Goal: Task Accomplishment & Management: Manage account settings

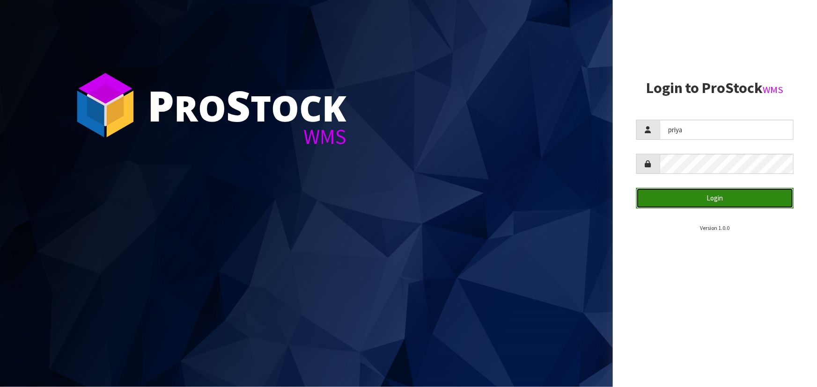
click at [711, 192] on button "Login" at bounding box center [714, 198] width 157 height 20
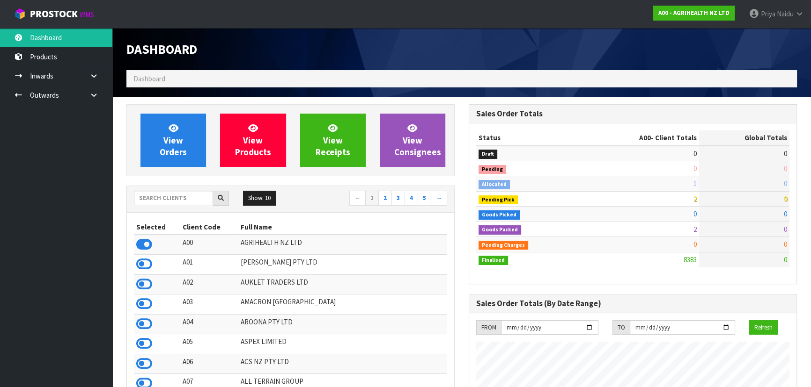
scroll to position [708, 342]
click at [186, 195] on input "text" at bounding box center [173, 198] width 79 height 15
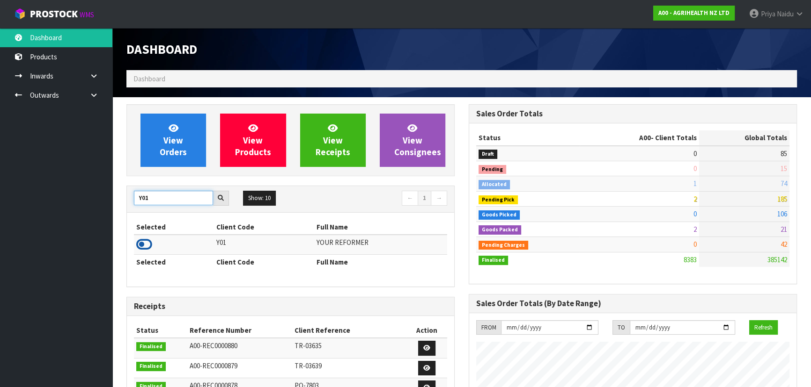
type input "Y01"
click at [144, 245] on icon at bounding box center [144, 245] width 16 height 14
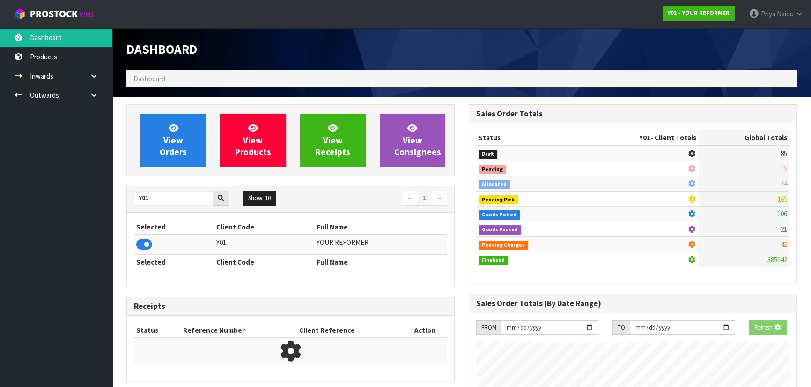
click at [170, 171] on div "View Orders View Products View Receipts View Consignees" at bounding box center [290, 140] width 328 height 72
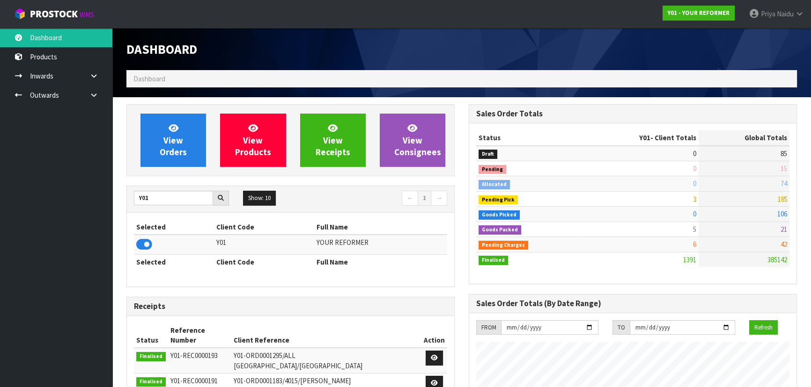
scroll to position [708, 342]
click at [173, 145] on span "View Orders" at bounding box center [173, 140] width 27 height 35
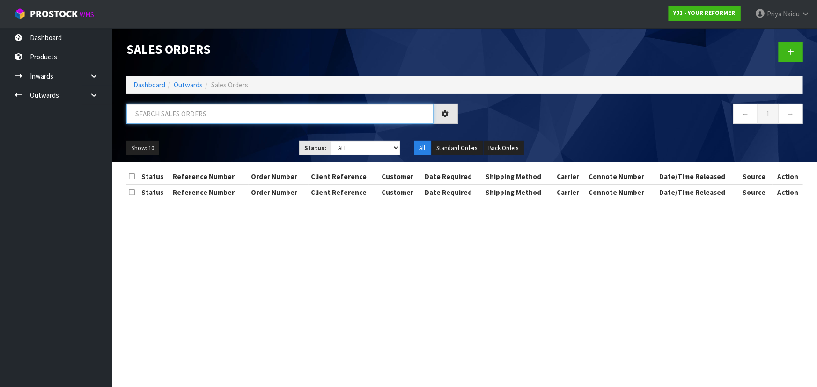
click at [181, 108] on input "text" at bounding box center [279, 114] width 307 height 20
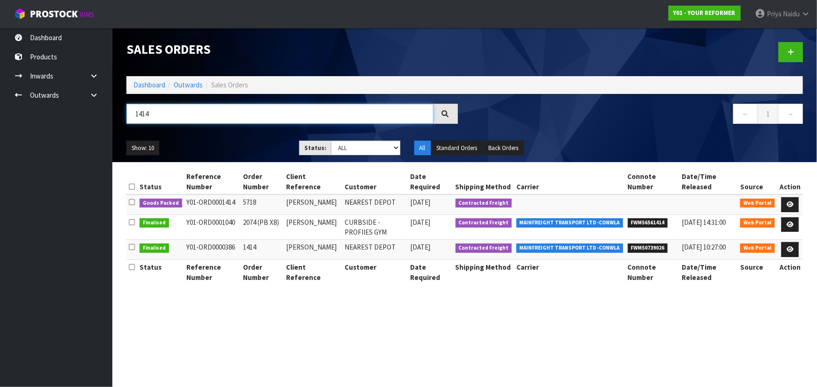
type input "1414"
click at [210, 145] on ul "Show: 10 5 10 25 50" at bounding box center [205, 148] width 159 height 15
click at [790, 202] on icon at bounding box center [789, 205] width 7 height 6
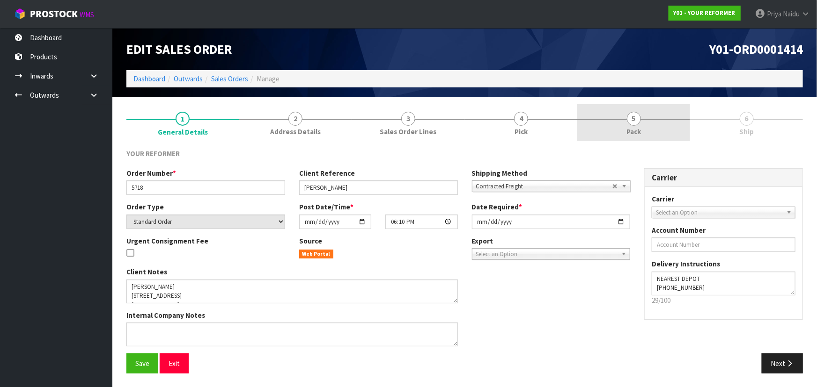
click at [631, 131] on span "Pack" at bounding box center [633, 132] width 15 height 10
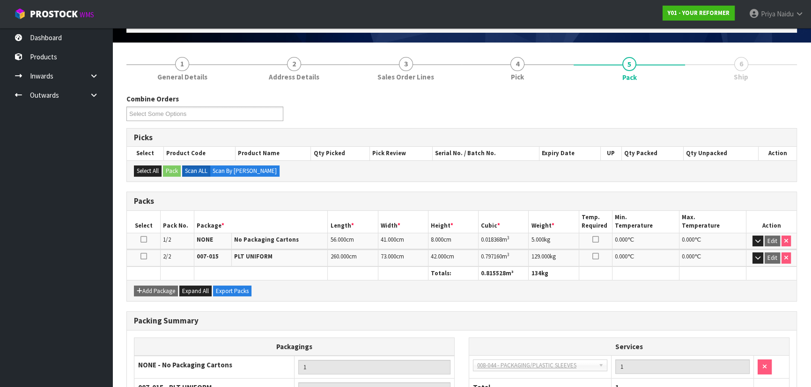
scroll to position [146, 0]
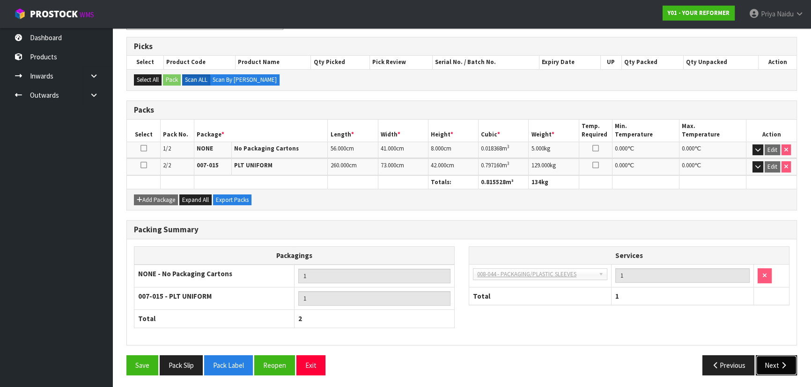
click at [769, 357] on button "Next" at bounding box center [775, 366] width 41 height 20
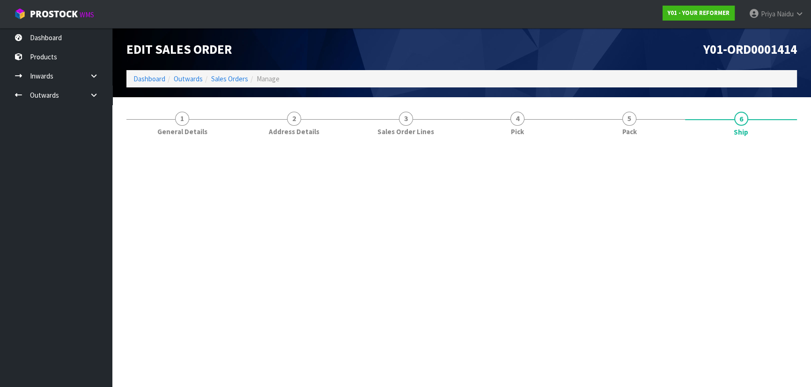
scroll to position [0, 0]
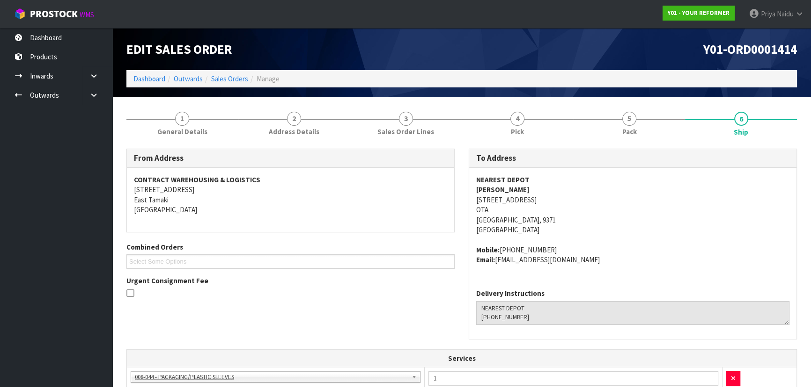
copy address "[STREET_ADDRESS]"
drag, startPoint x: 475, startPoint y: 201, endPoint x: 606, endPoint y: 201, distance: 130.1
click at [606, 201] on address "NEAREST DEPOT [PERSON_NAME] [STREET_ADDRESS]" at bounding box center [632, 205] width 313 height 60
drag, startPoint x: 613, startPoint y: 238, endPoint x: 592, endPoint y: 219, distance: 28.8
click at [613, 237] on span "NEAREST DEPOT [PERSON_NAME] [STREET_ADDRESS] Mobile: [PHONE_NUMBER] Email: [EMA…" at bounding box center [632, 220] width 313 height 90
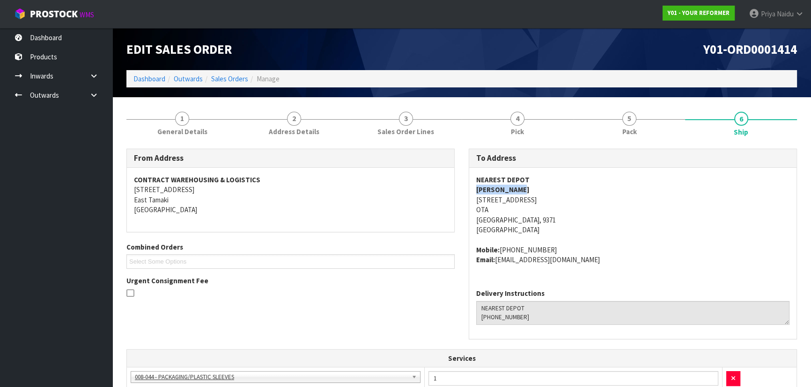
copy strong "[PERSON_NAME]"
drag, startPoint x: 498, startPoint y: 187, endPoint x: 528, endPoint y: 185, distance: 30.5
click at [528, 185] on div "NEAREST DEPOT [PERSON_NAME] [STREET_ADDRESS] Mobile: [PHONE_NUMBER] Email: [EMA…" at bounding box center [632, 225] width 327 height 114
click at [641, 234] on address "NEAREST DEPOT [PERSON_NAME] [STREET_ADDRESS]" at bounding box center [632, 205] width 313 height 60
click at [148, 78] on link "Dashboard" at bounding box center [149, 78] width 32 height 9
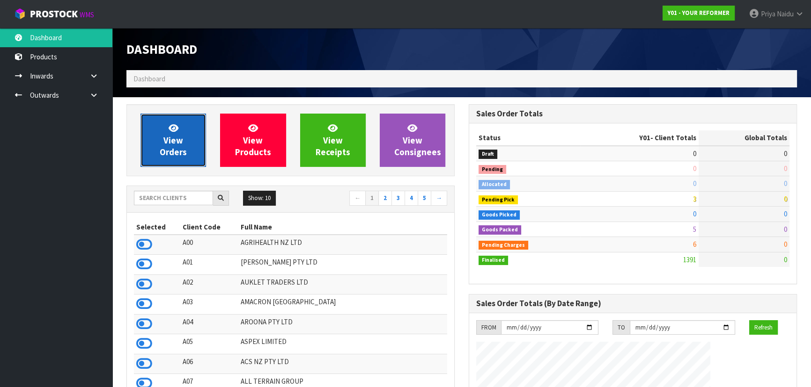
click at [156, 130] on link "View Orders" at bounding box center [173, 140] width 66 height 53
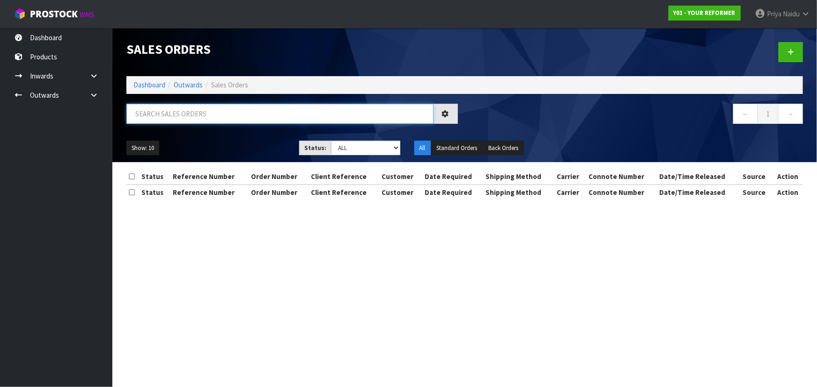
click at [175, 110] on input "text" at bounding box center [279, 114] width 307 height 20
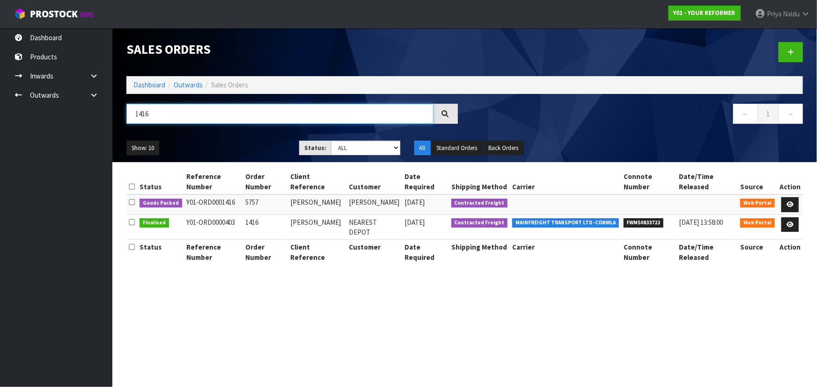
click at [230, 123] on input "1416" at bounding box center [279, 114] width 307 height 20
type input "1416"
click at [789, 202] on icon at bounding box center [789, 205] width 7 height 6
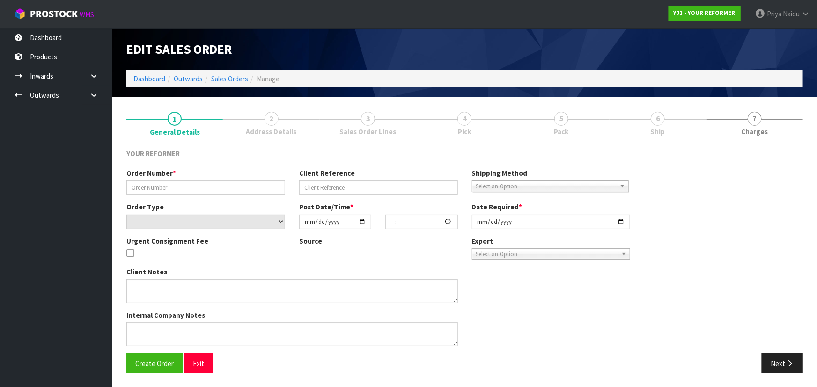
type input "5757"
type input "[PERSON_NAME]"
select select "number:0"
type input "[DATE]"
type input "17:31:00.000"
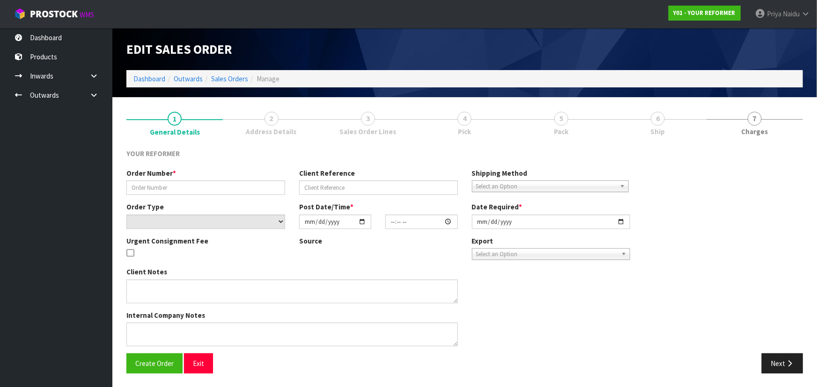
type input "[DATE]"
type textarea "[PERSON_NAME] [STREET_ADDRESS] [PHONE_NUMBER]"
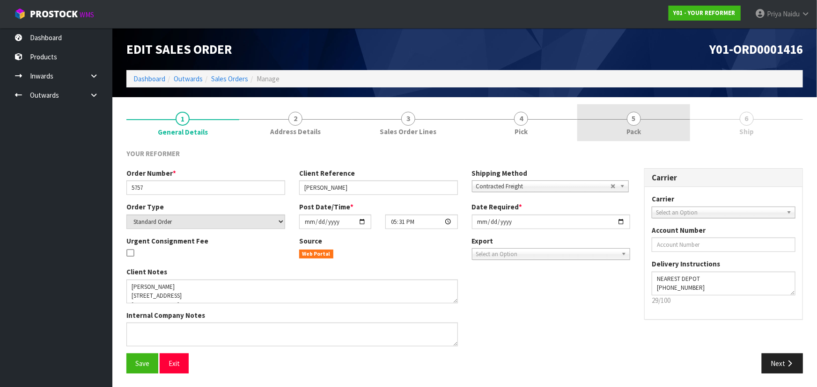
click at [623, 122] on link "5 Pack" at bounding box center [633, 122] width 113 height 37
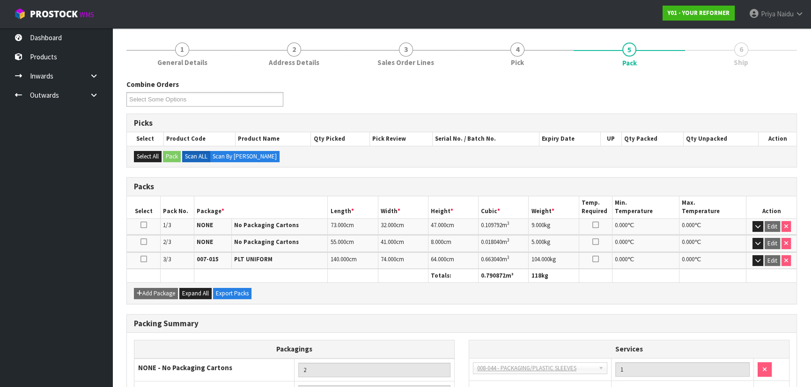
scroll to position [163, 0]
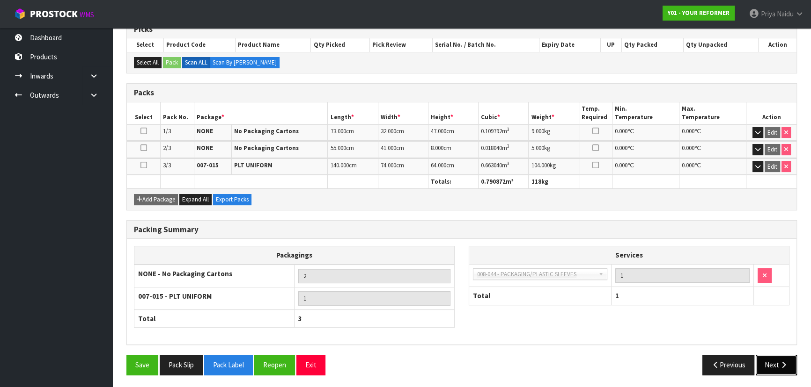
click at [773, 360] on button "Next" at bounding box center [775, 365] width 41 height 20
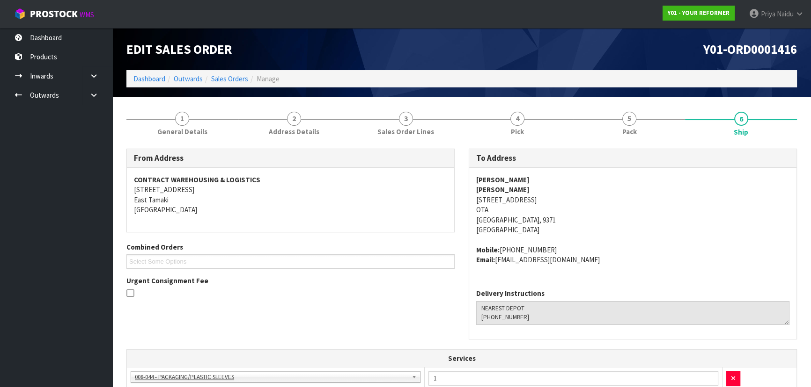
copy address "[STREET_ADDRESS]"
drag, startPoint x: 473, startPoint y: 200, endPoint x: 682, endPoint y: 200, distance: 209.7
click at [682, 200] on div "[PERSON_NAME] [PERSON_NAME] [STREET_ADDRESS] Mobile: [PHONE_NUMBER] Email: [EMA…" at bounding box center [632, 225] width 327 height 114
click at [148, 75] on link "Dashboard" at bounding box center [149, 78] width 32 height 9
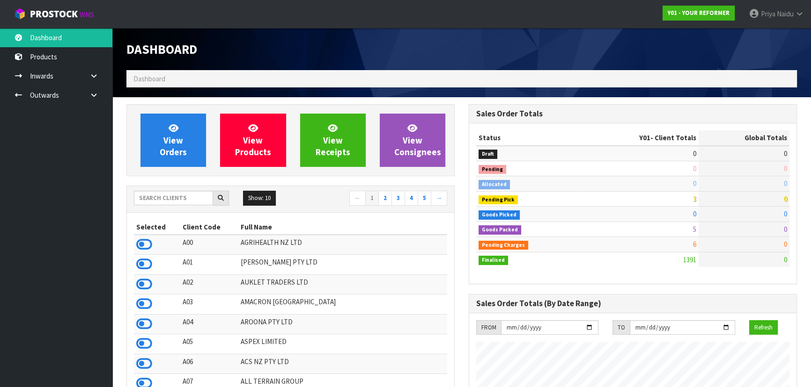
scroll to position [708, 342]
click at [178, 195] on input "text" at bounding box center [173, 198] width 79 height 15
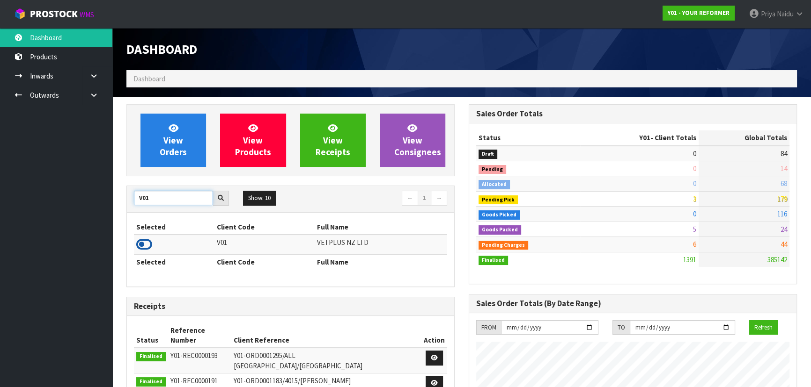
type input "V01"
click at [142, 243] on icon at bounding box center [144, 245] width 16 height 14
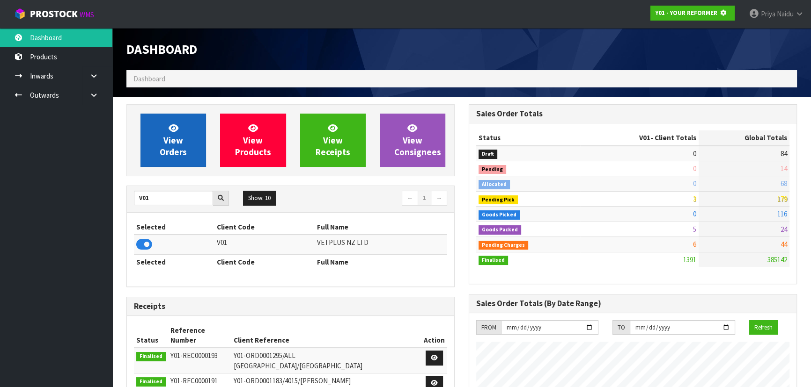
scroll to position [583, 342]
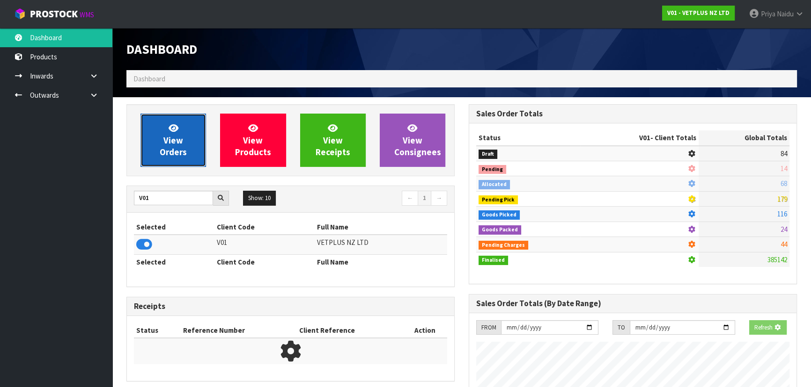
click at [173, 124] on icon at bounding box center [173, 128] width 10 height 9
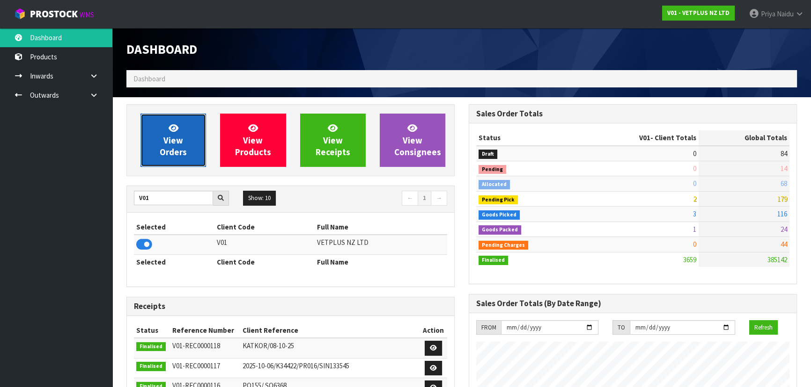
scroll to position [708, 342]
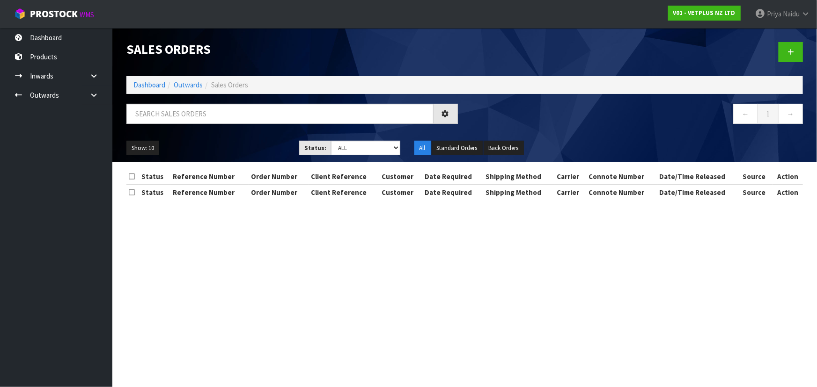
click at [186, 100] on div "Sales Orders Dashboard Outwards Sales Orders ← 1 → Show: 10 5 10 25 50 Status: …" at bounding box center [464, 95] width 690 height 134
click at [182, 107] on input "text" at bounding box center [278, 114] width 304 height 20
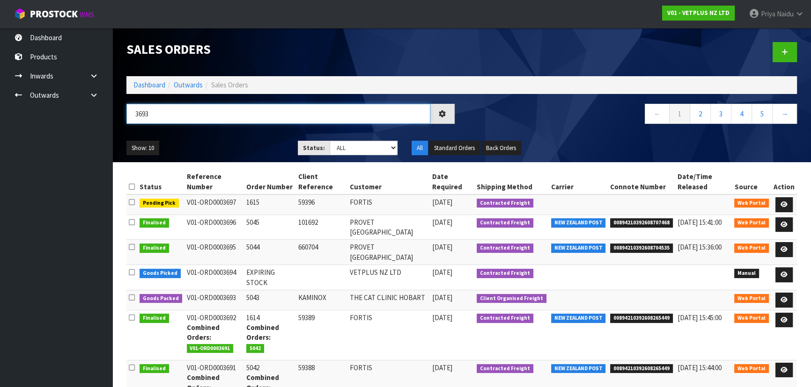
type input "3693"
click at [221, 136] on div "Show: 10 5 10 25 50 Status: Draft Pending Allocated Pending Pick Goods Picked G…" at bounding box center [461, 148] width 684 height 29
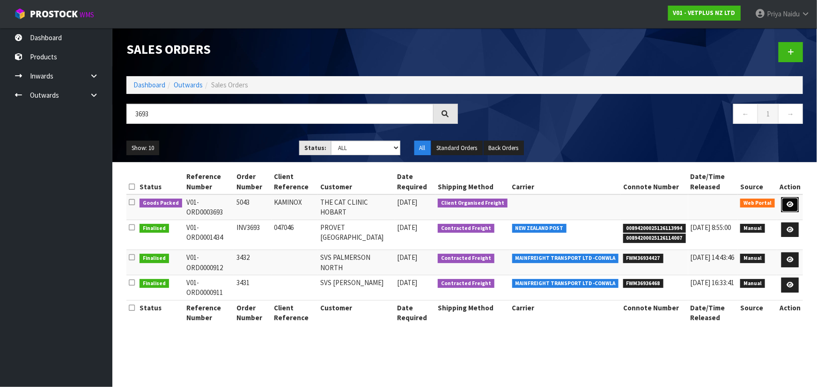
click at [791, 202] on icon at bounding box center [789, 205] width 7 height 6
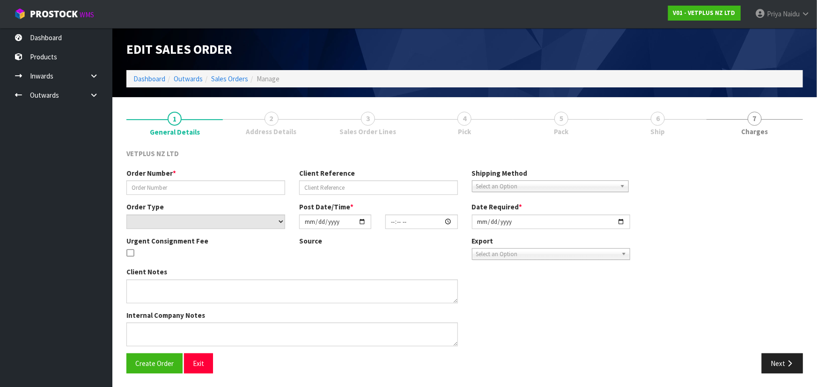
type input "5043"
type input "KAMINOX"
select select "number:0"
type input "[DATE]"
type input "14:51:00.000"
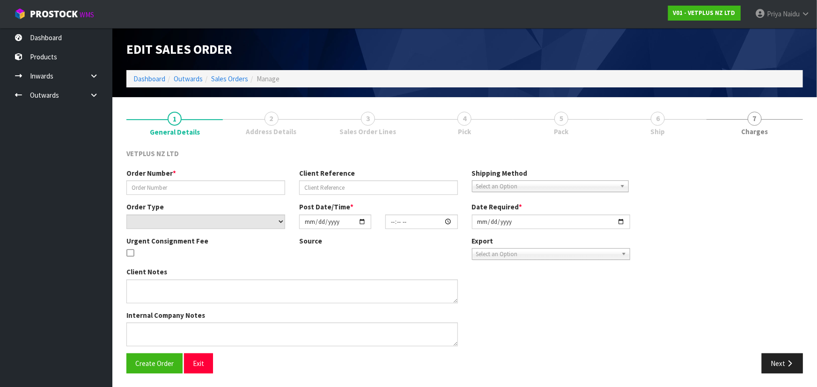
type input "[DATE]"
type textarea "COULD YOU PLEASE PACK THIS ORDER BUT NOT SEND IT? HOLD FOR NOW AND I WILL ARRAN…"
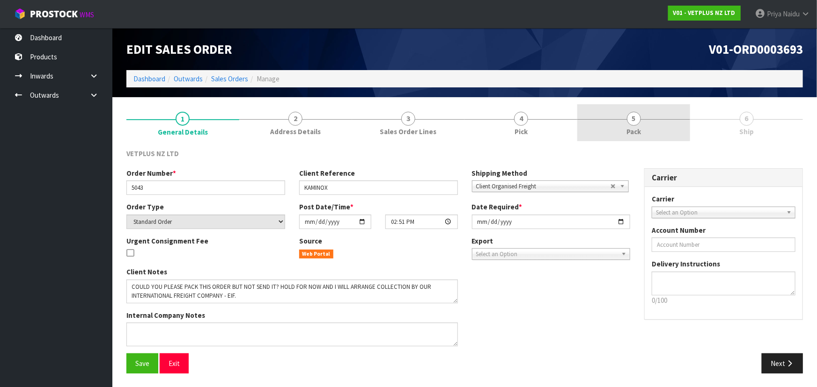
click at [638, 117] on span "5" at bounding box center [634, 119] width 14 height 14
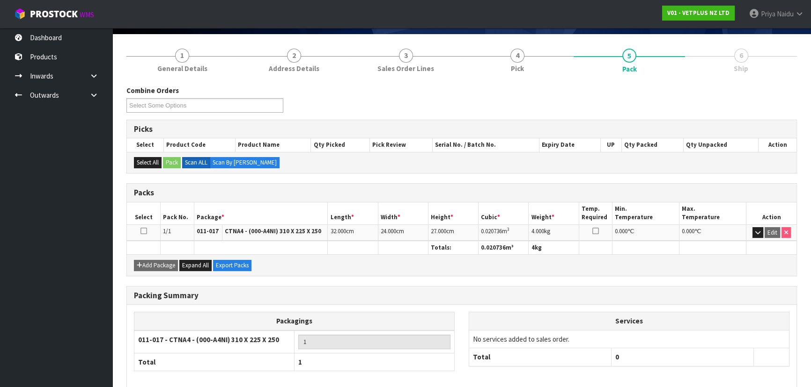
scroll to position [107, 0]
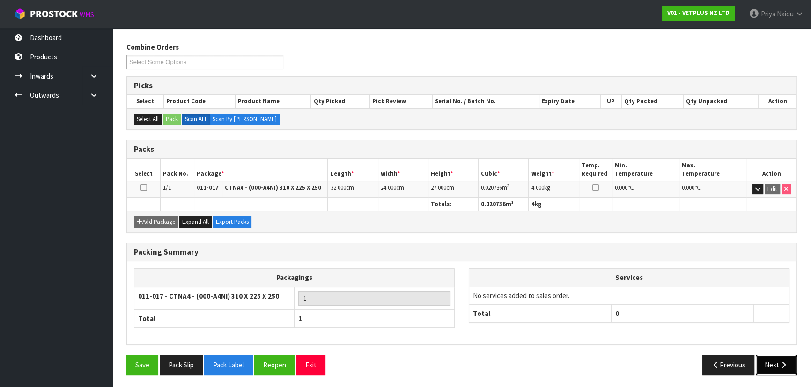
click at [773, 359] on button "Next" at bounding box center [775, 365] width 41 height 20
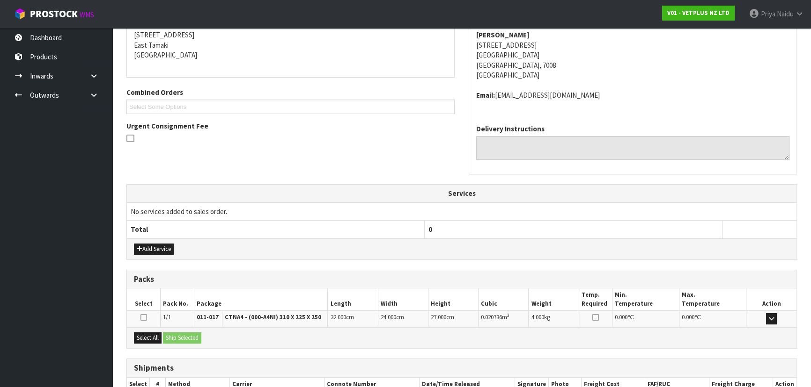
scroll to position [215, 0]
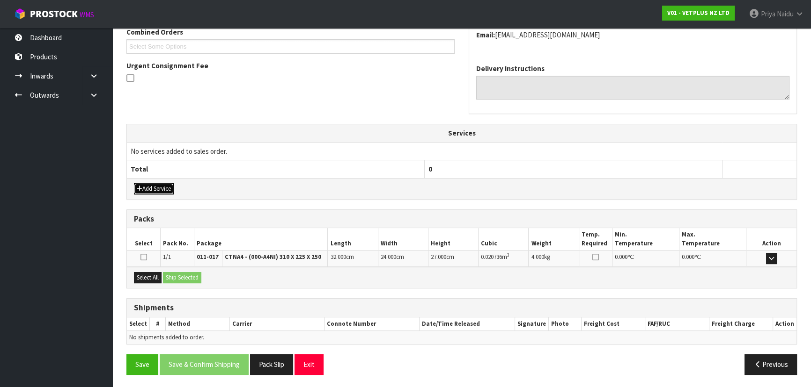
click at [157, 190] on button "Add Service" at bounding box center [154, 188] width 40 height 11
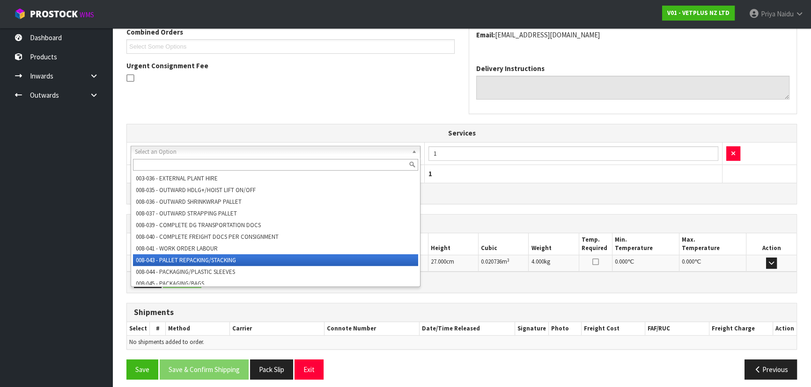
scroll to position [42, 0]
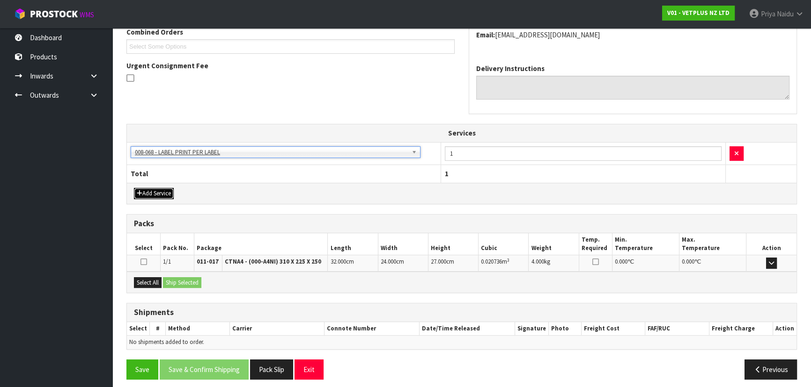
click at [164, 197] on button "Add Service" at bounding box center [154, 193] width 40 height 11
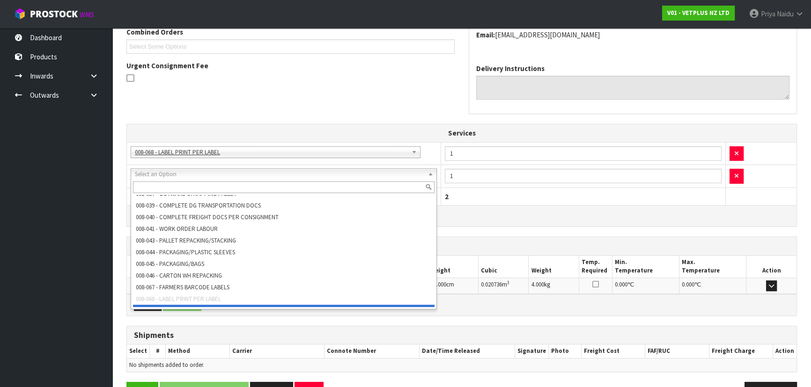
scroll to position [85, 0]
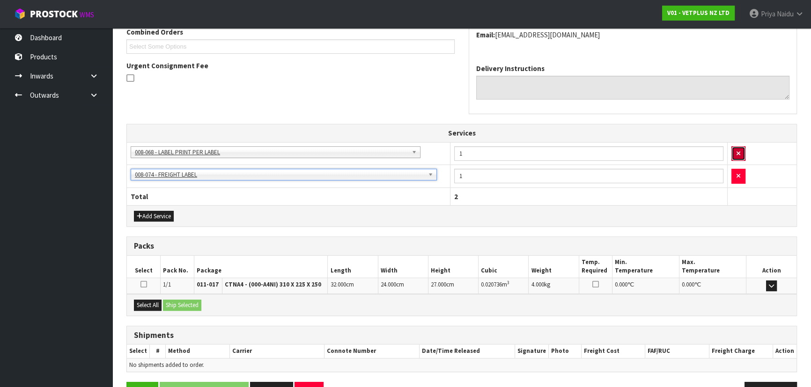
click at [735, 149] on button "button" at bounding box center [738, 153] width 14 height 15
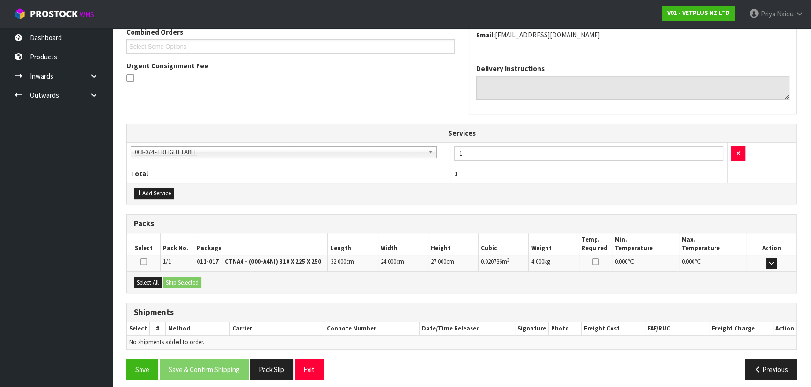
click at [148, 275] on div "Select All Ship Selected" at bounding box center [461, 282] width 669 height 21
click at [158, 282] on button "Select All" at bounding box center [148, 283] width 28 height 11
click at [184, 281] on button "Ship Selected" at bounding box center [182, 283] width 38 height 11
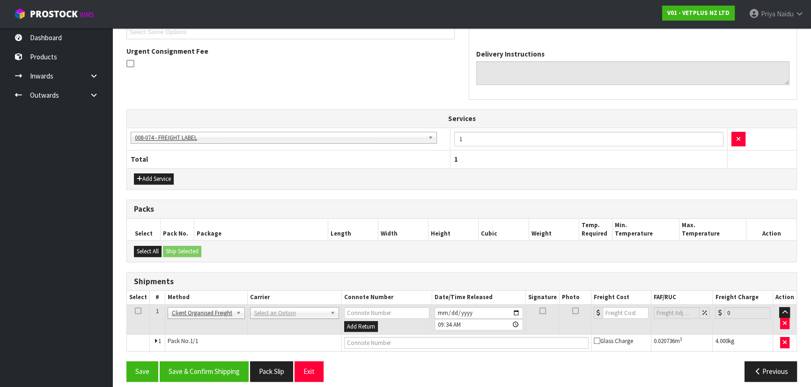
scroll to position [236, 0]
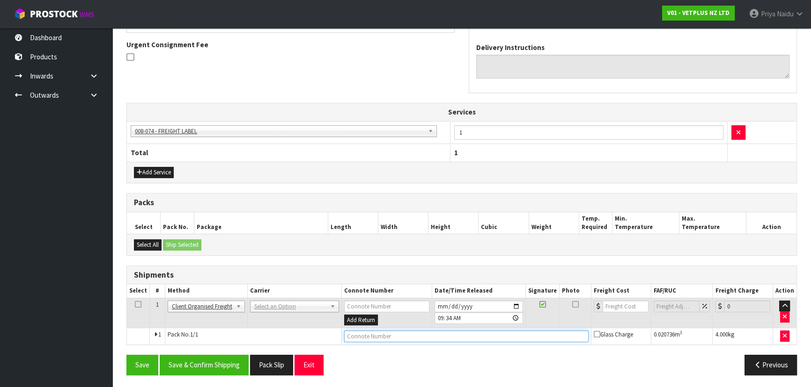
click at [371, 338] on input "text" at bounding box center [466, 337] width 244 height 12
type input "CUSTOMER COLLECTED"
click at [203, 360] on button "Save & Confirm Shipping" at bounding box center [204, 365] width 89 height 20
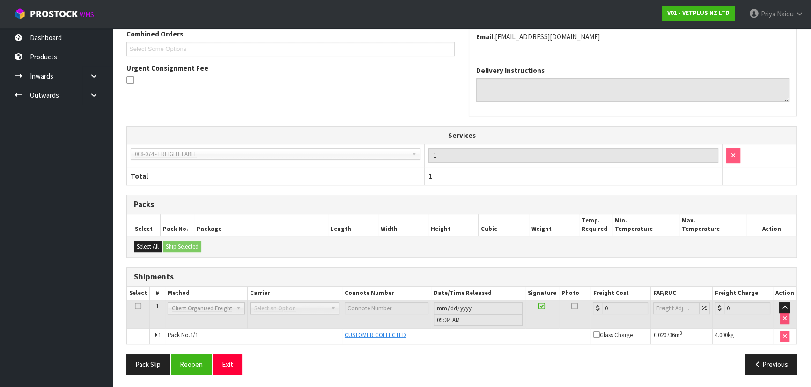
scroll to position [0, 0]
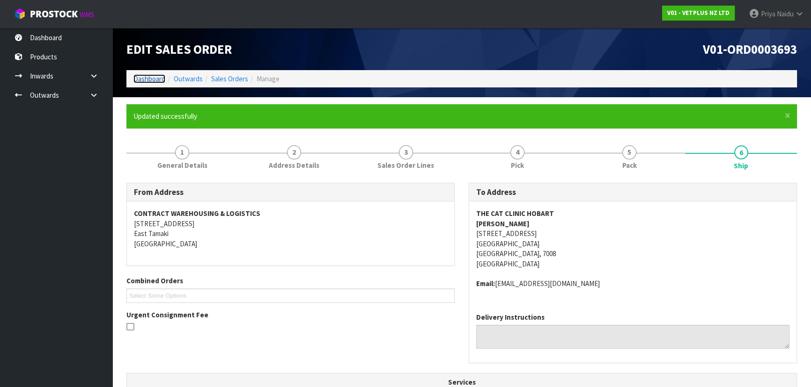
click at [154, 78] on link "Dashboard" at bounding box center [149, 78] width 32 height 9
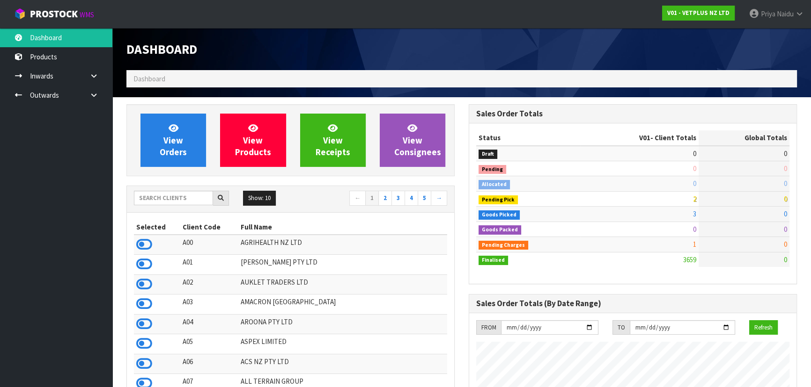
scroll to position [708, 342]
click at [194, 200] on input "text" at bounding box center [173, 198] width 79 height 15
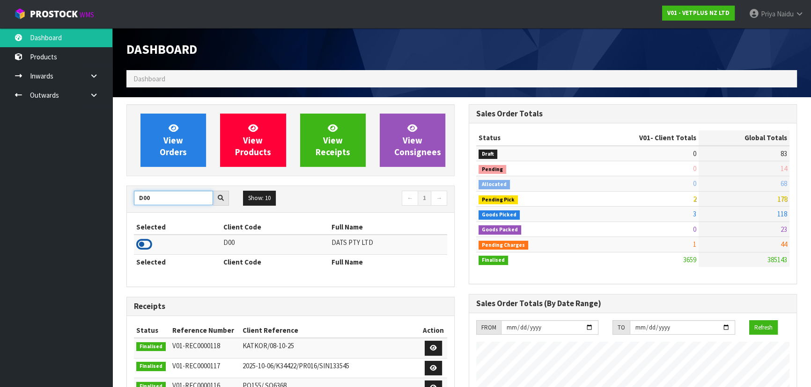
type input "D00"
click at [140, 243] on icon at bounding box center [144, 245] width 16 height 14
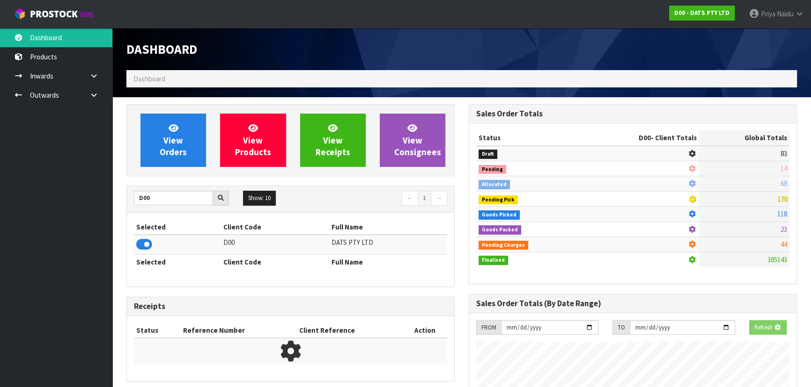
scroll to position [583, 342]
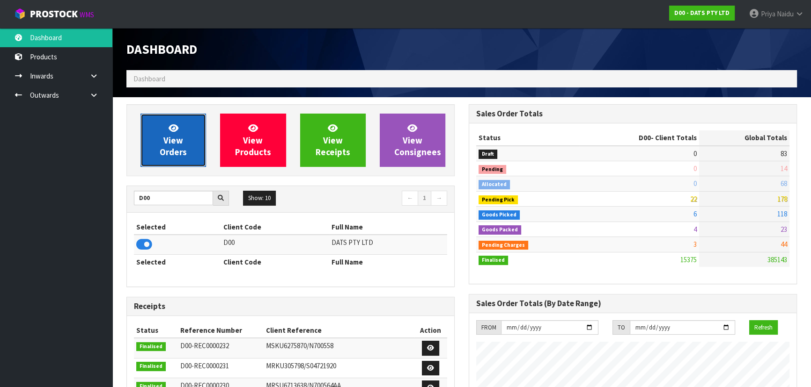
click at [168, 145] on span "View Orders" at bounding box center [173, 140] width 27 height 35
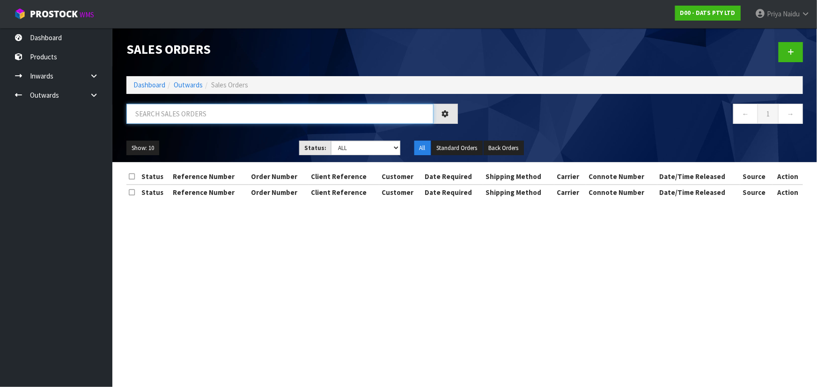
click at [180, 108] on input "text" at bounding box center [279, 114] width 307 height 20
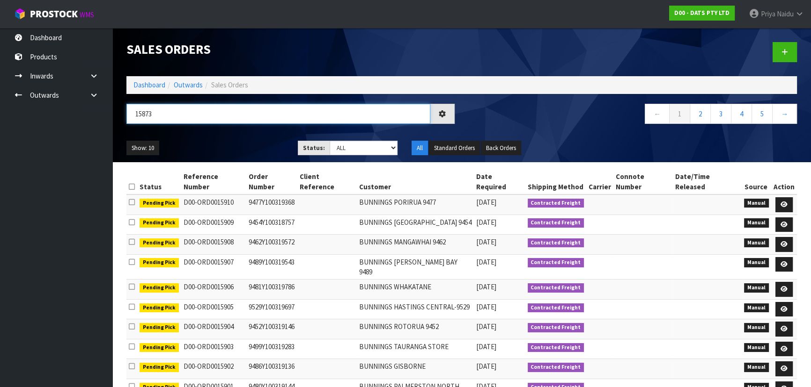
type input "15873"
click at [256, 143] on ul "Show: 10 5 10 25 50" at bounding box center [204, 148] width 157 height 15
click at [354, 150] on select "Draft Pending Allocated Pending Pick Goods Picked Goods Packed Pending Charges …" at bounding box center [363, 148] width 68 height 15
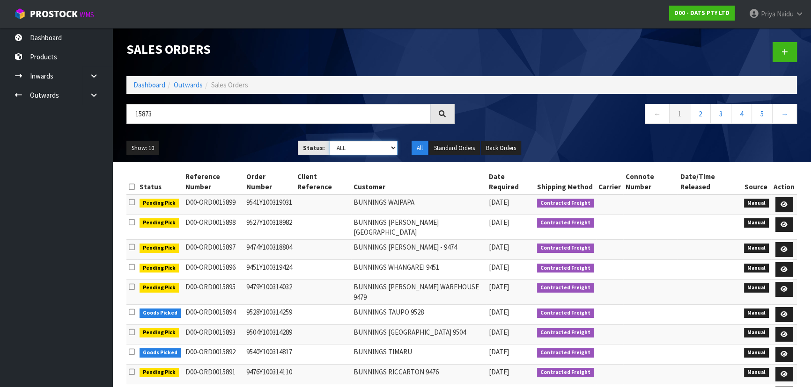
select select "string:5"
click at [329, 141] on select "Draft Pending Allocated Pending Pick Goods Picked Goods Packed Pending Charges …" at bounding box center [363, 148] width 68 height 15
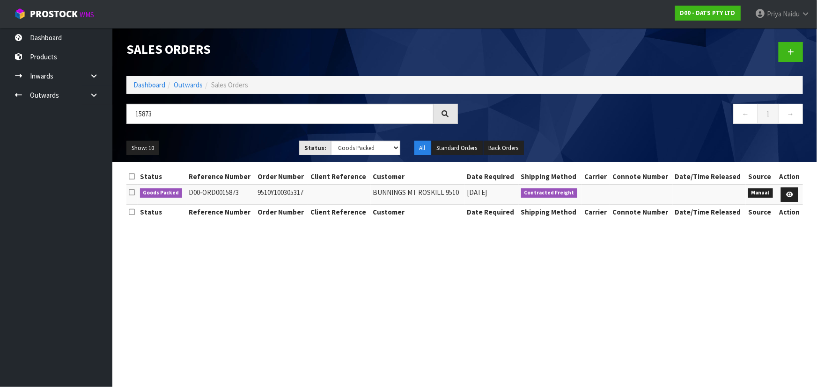
click at [248, 142] on ul "Show: 10 5 10 25 50" at bounding box center [205, 148] width 159 height 15
click at [789, 196] on icon at bounding box center [789, 195] width 7 height 6
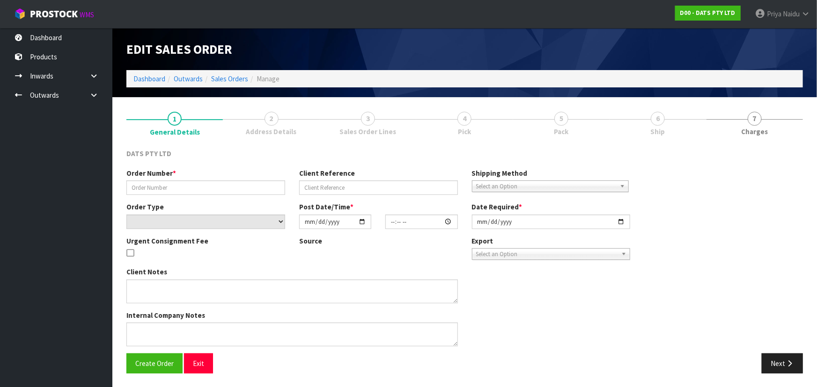
type input "9510Y100305317"
select select "number:0"
type input "[DATE]"
type input "09:46:00.000"
type input "[DATE]"
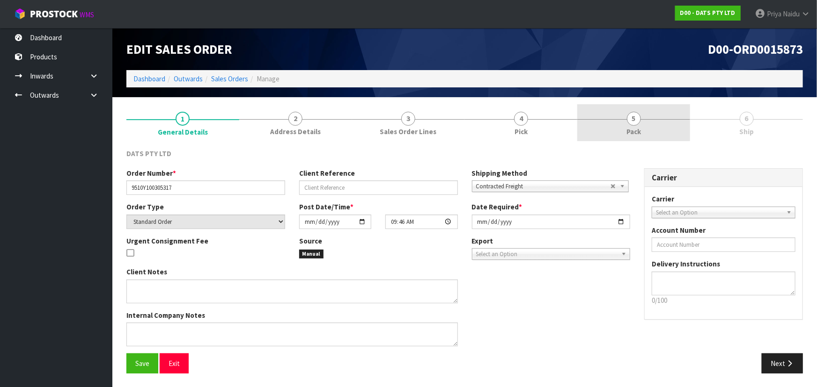
click at [633, 123] on span "5" at bounding box center [634, 119] width 14 height 14
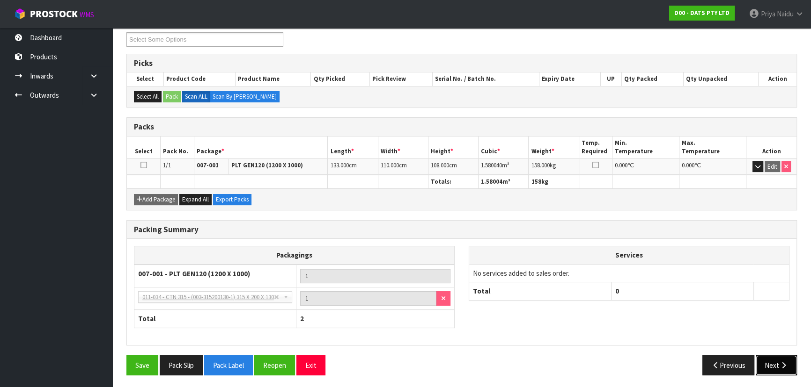
click at [773, 361] on button "Next" at bounding box center [775, 366] width 41 height 20
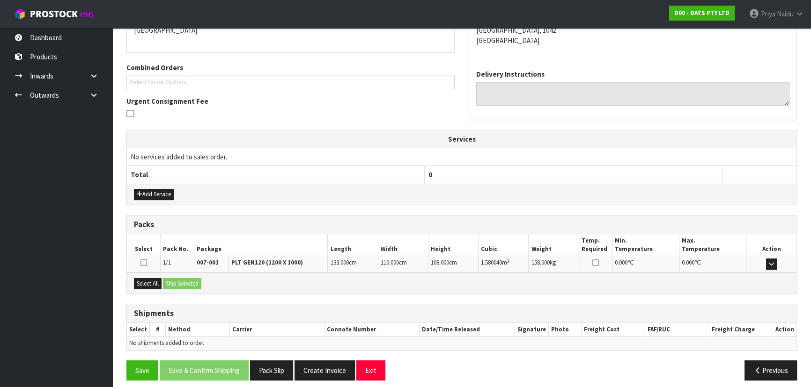
scroll to position [185, 0]
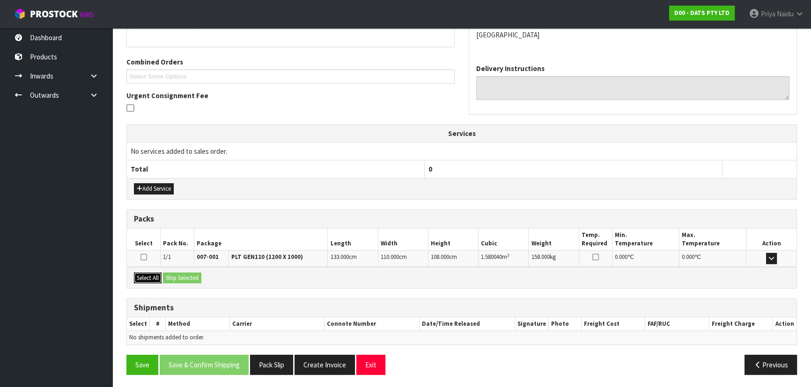
click at [151, 273] on button "Select All" at bounding box center [148, 278] width 28 height 11
click at [183, 275] on button "Ship Selected" at bounding box center [182, 278] width 38 height 11
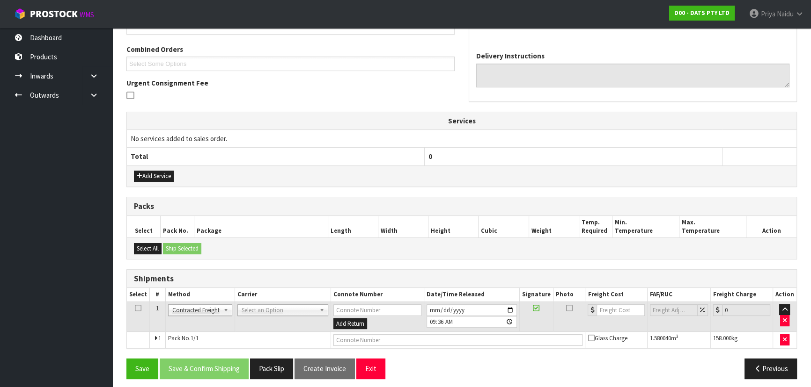
scroll to position [202, 0]
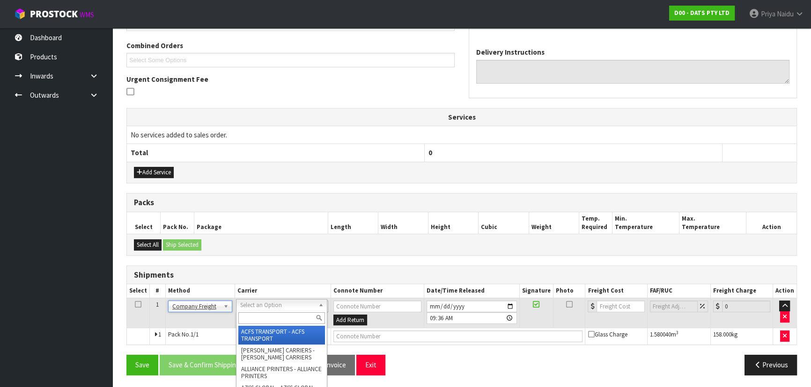
click at [258, 314] on input "text" at bounding box center [281, 319] width 87 height 12
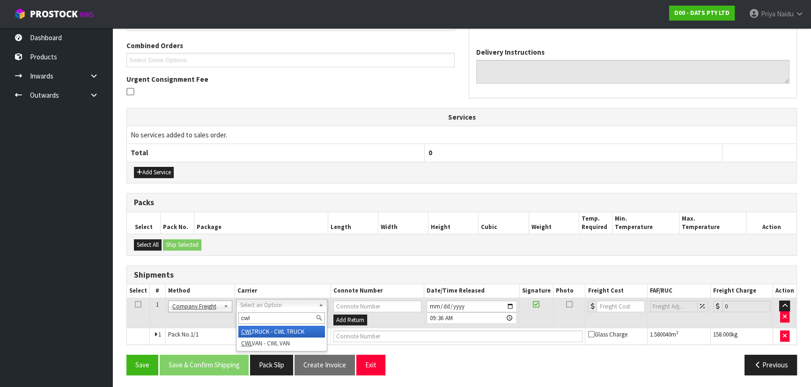
type input "cwl"
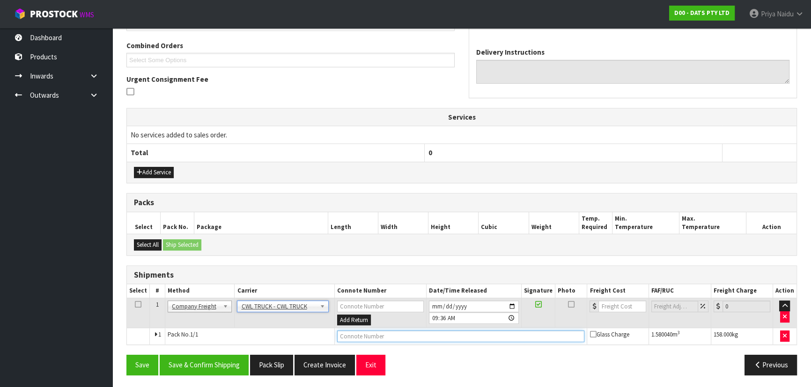
click at [397, 332] on input "text" at bounding box center [461, 337] width 248 height 12
type input "CWL TRUCK DELIVERY"
click at [222, 365] on button "Save & Confirm Shipping" at bounding box center [204, 365] width 89 height 20
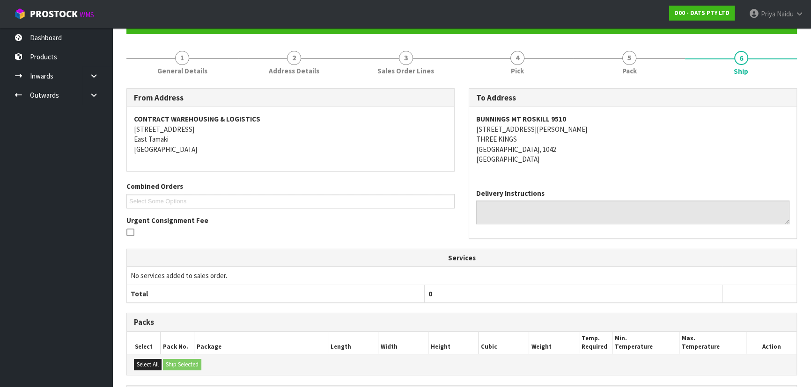
scroll to position [212, 0]
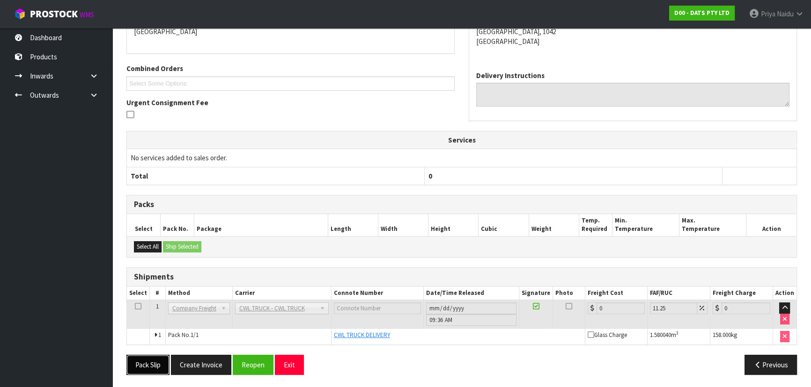
click at [154, 360] on button "Pack Slip" at bounding box center [147, 365] width 43 height 20
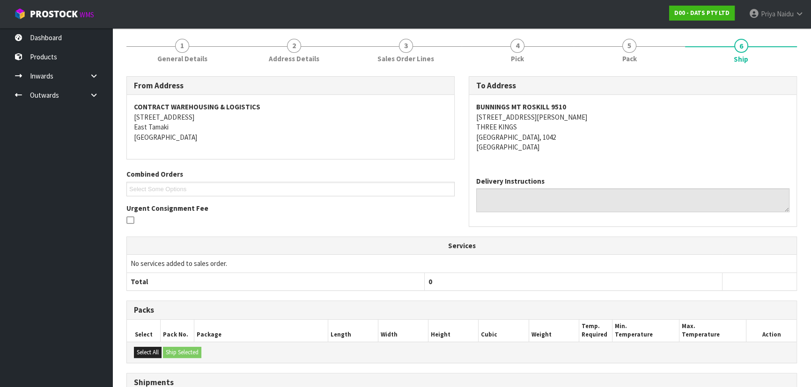
scroll to position [0, 0]
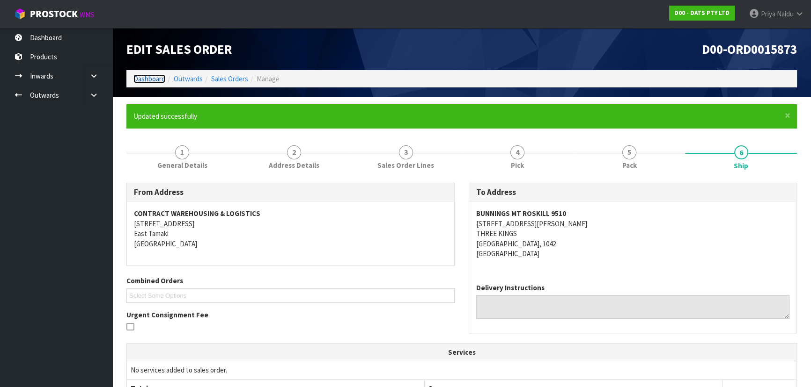
click at [154, 77] on link "Dashboard" at bounding box center [149, 78] width 32 height 9
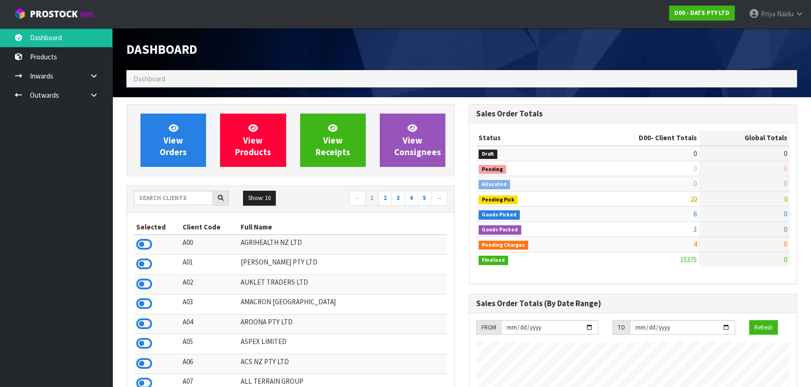
scroll to position [708, 342]
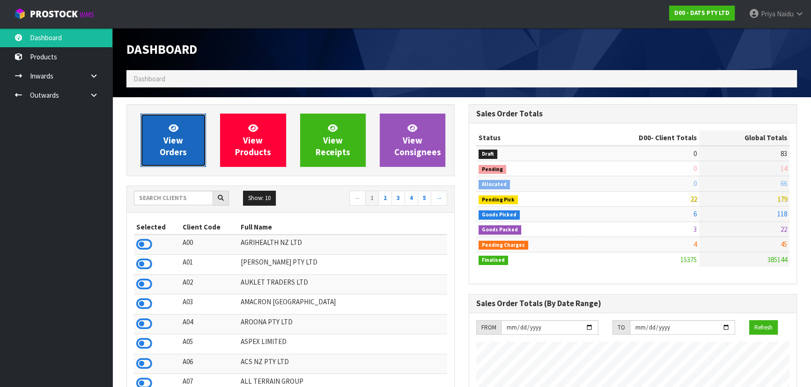
click at [170, 133] on span "View Orders" at bounding box center [173, 140] width 27 height 35
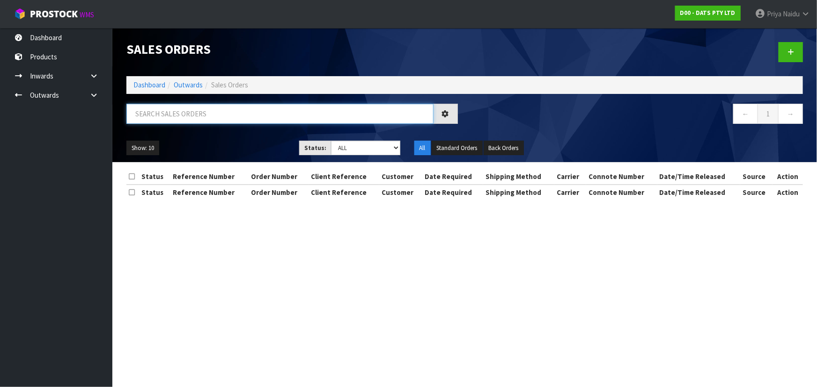
click at [178, 119] on input "text" at bounding box center [279, 114] width 307 height 20
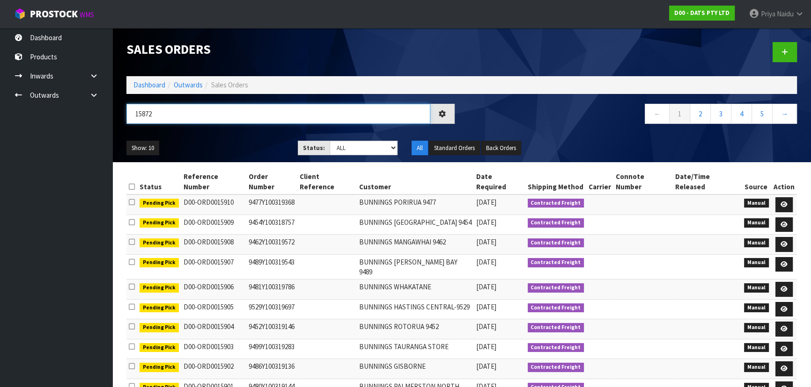
type input "15872"
click at [351, 143] on select "Draft Pending Allocated Pending Pick Goods Picked Goods Packed Pending Charges …" at bounding box center [363, 148] width 68 height 15
select select "string:5"
click at [329, 141] on select "Draft Pending Allocated Pending Pick Goods Picked Goods Packed Pending Charges …" at bounding box center [363, 148] width 68 height 15
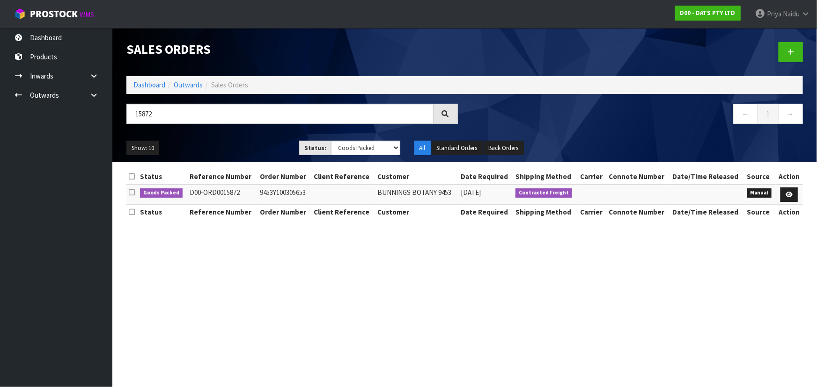
click at [259, 146] on ul "Show: 10 5 10 25 50" at bounding box center [205, 148] width 159 height 15
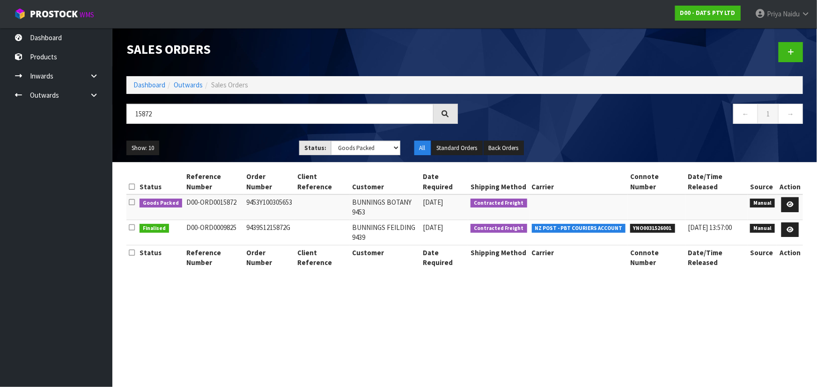
click at [243, 144] on ul "Show: 10 5 10 25 50" at bounding box center [205, 148] width 159 height 15
click at [790, 204] on icon at bounding box center [789, 205] width 7 height 6
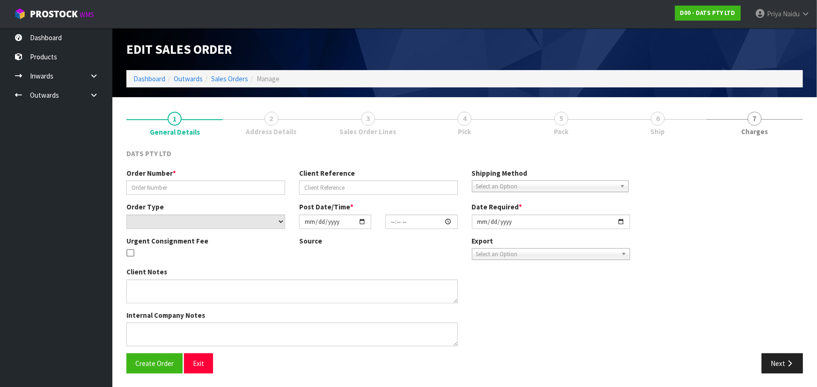
type input "9453Y100305653"
select select "number:0"
type input "[DATE]"
type input "09:41:00.000"
type input "[DATE]"
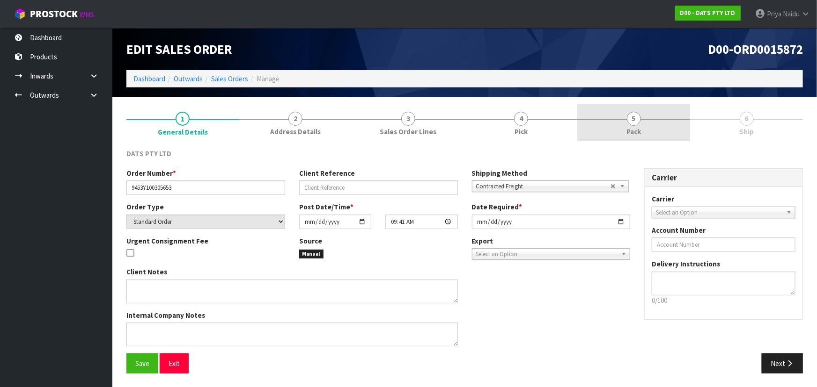
click at [650, 135] on link "5 Pack" at bounding box center [633, 122] width 113 height 37
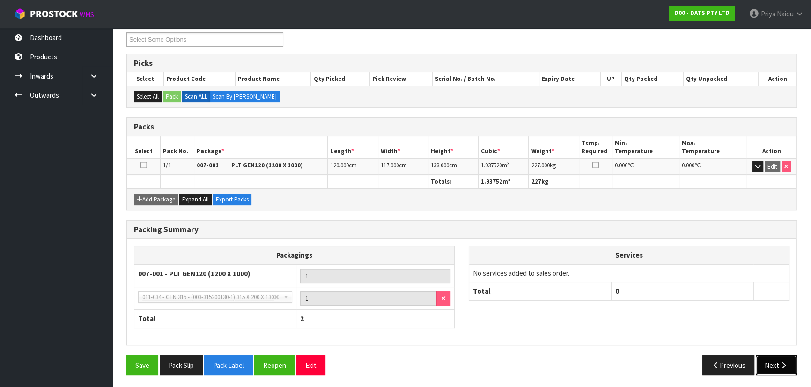
click at [776, 364] on button "Next" at bounding box center [775, 366] width 41 height 20
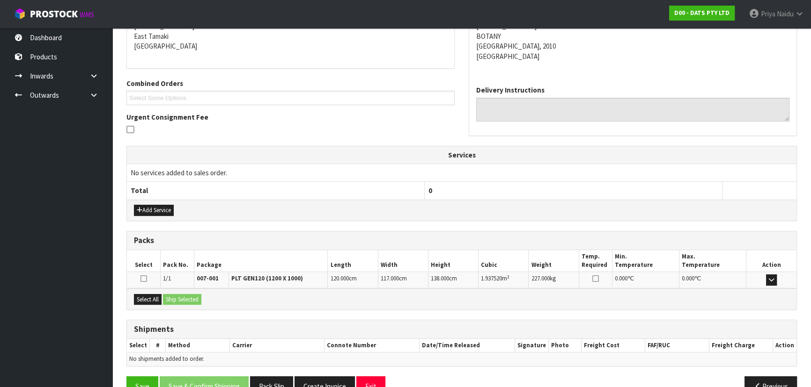
scroll to position [185, 0]
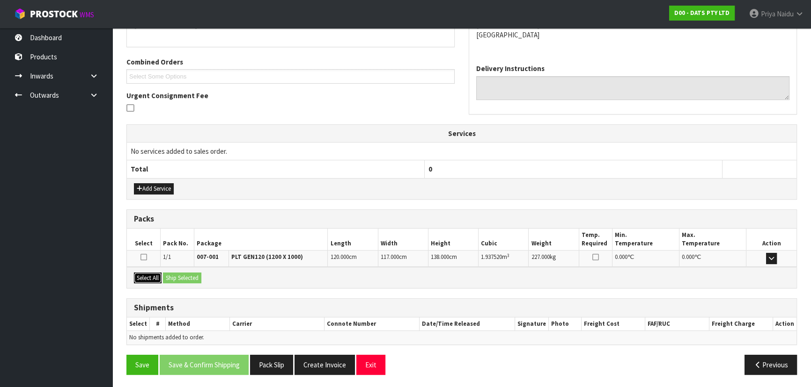
click at [145, 279] on button "Select All" at bounding box center [148, 278] width 28 height 11
click at [178, 275] on button "Ship Selected" at bounding box center [182, 278] width 38 height 11
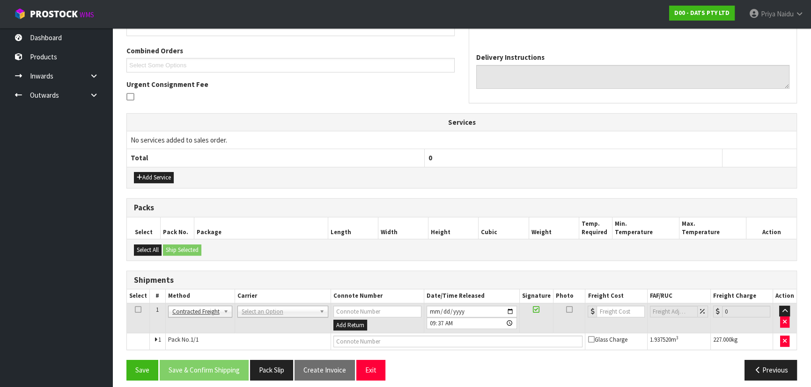
scroll to position [202, 0]
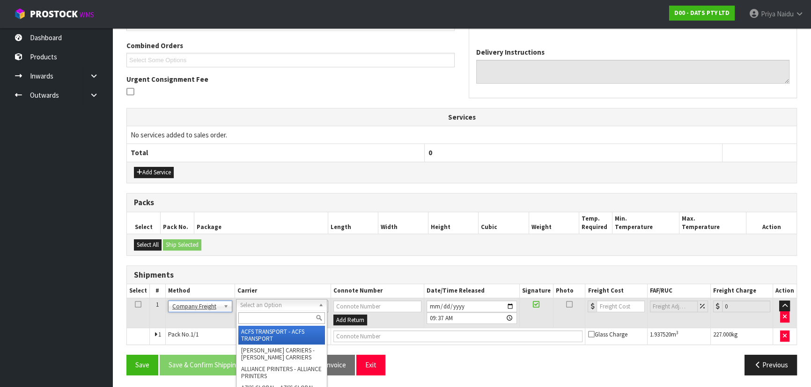
click at [252, 318] on input "text" at bounding box center [281, 319] width 87 height 12
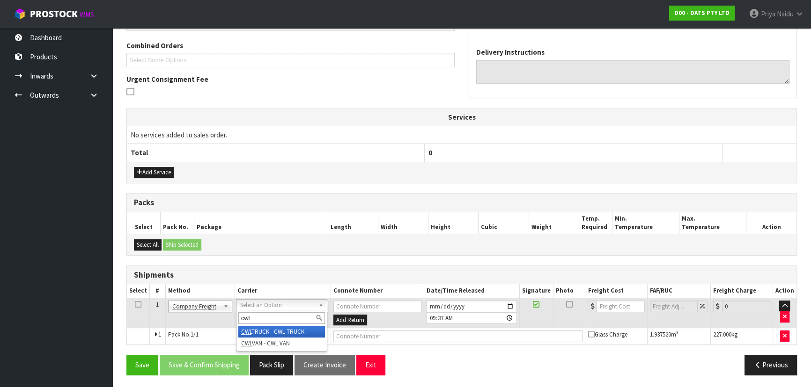
type input "cwl"
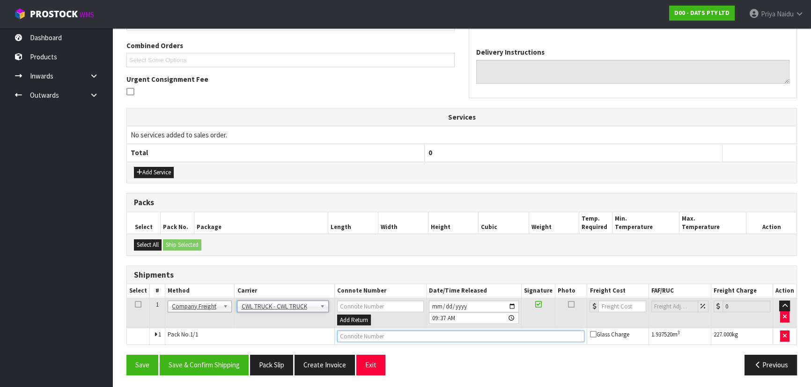
click at [356, 332] on input "text" at bounding box center [461, 337] width 248 height 12
type input "CWL TRUCK DELIVERY"
drag, startPoint x: 236, startPoint y: 358, endPoint x: 257, endPoint y: 365, distance: 22.5
click at [243, 364] on button "Save & Confirm Shipping" at bounding box center [204, 365] width 89 height 20
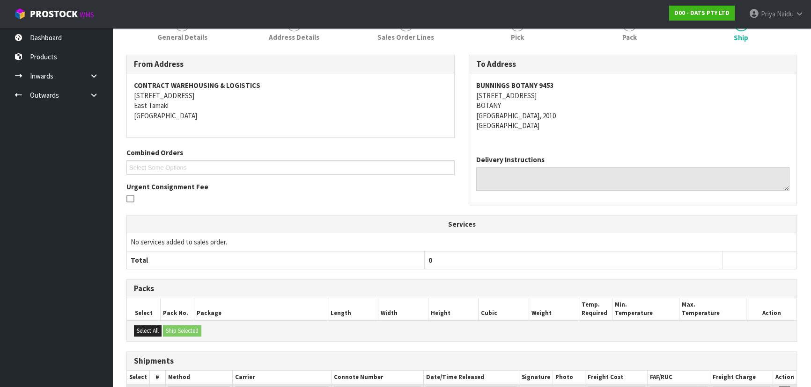
scroll to position [212, 0]
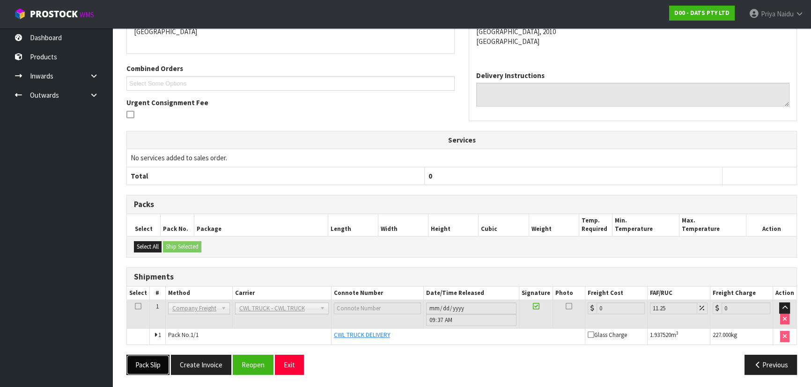
click at [153, 365] on button "Pack Slip" at bounding box center [147, 365] width 43 height 20
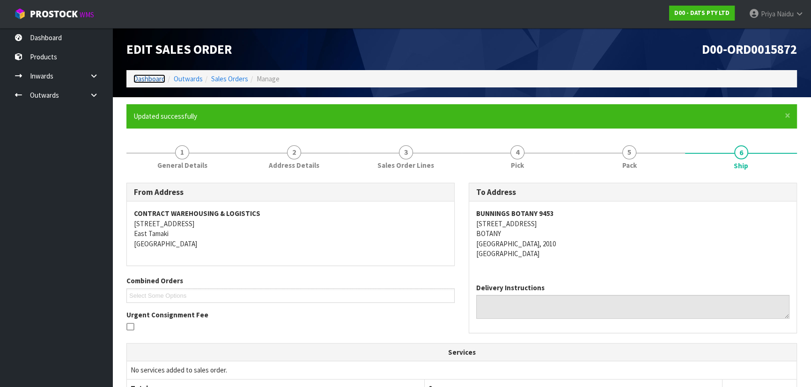
drag, startPoint x: 144, startPoint y: 79, endPoint x: 156, endPoint y: 73, distance: 14.2
click at [144, 79] on link "Dashboard" at bounding box center [149, 78] width 32 height 9
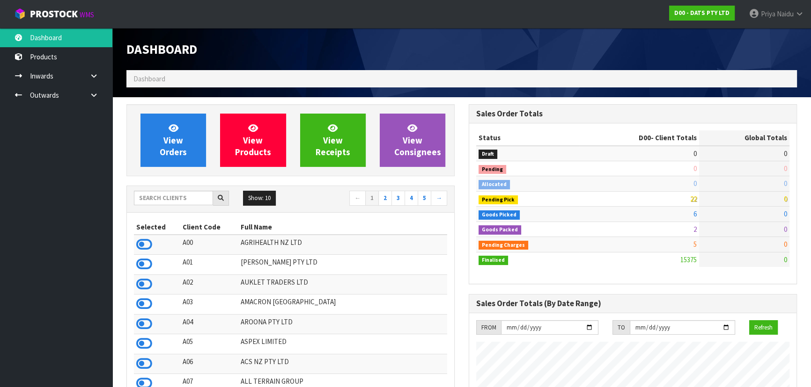
scroll to position [708, 342]
click at [168, 197] on input "text" at bounding box center [173, 198] width 79 height 15
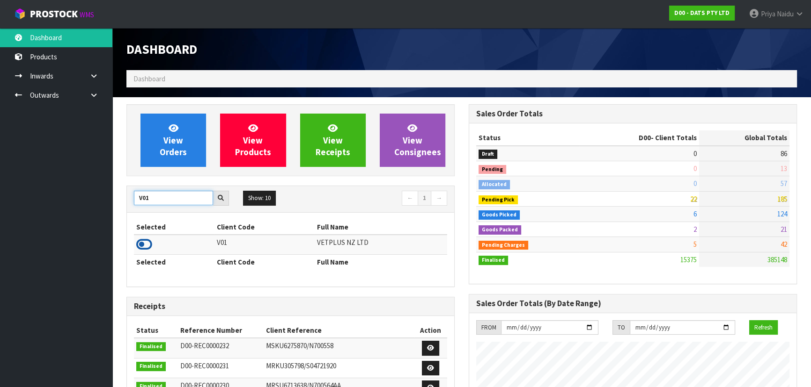
type input "V01"
click at [151, 245] on icon at bounding box center [144, 245] width 16 height 14
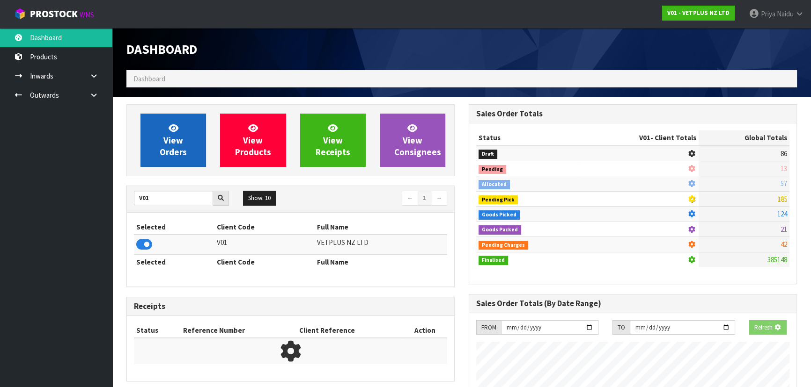
scroll to position [467387, 467628]
click at [165, 149] on span "View Orders" at bounding box center [173, 140] width 27 height 35
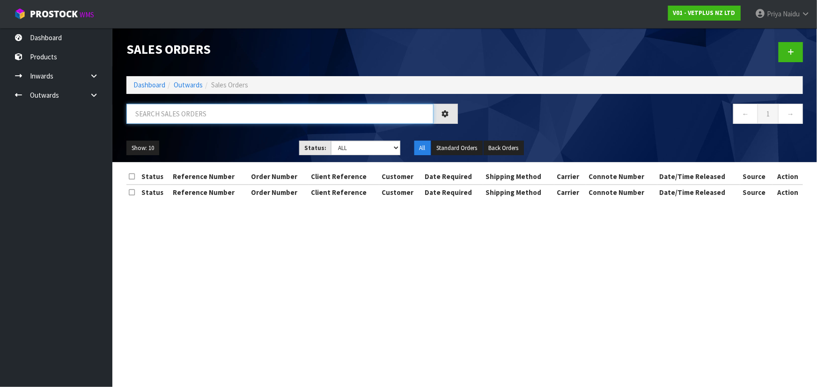
click at [184, 111] on input "text" at bounding box center [279, 114] width 307 height 20
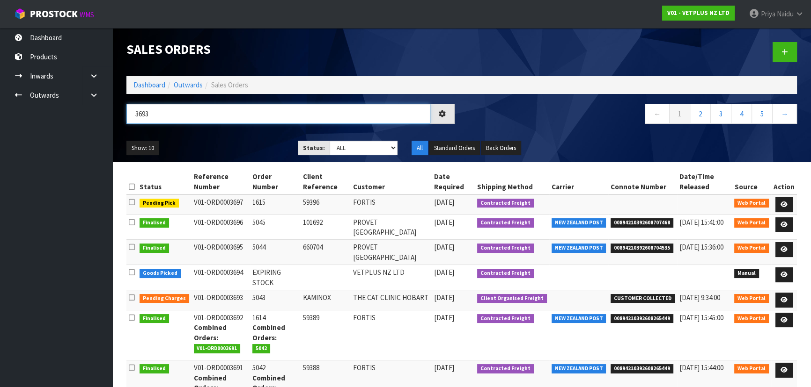
type input "3693"
click at [219, 136] on div "Show: 10 5 10 25 50 Status: Draft Pending Allocated Pending Pick Goods Picked G…" at bounding box center [461, 148] width 684 height 29
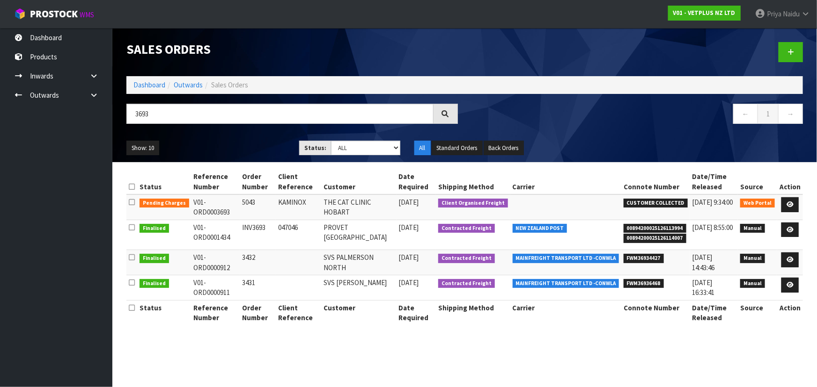
click at [209, 139] on div "Show: 10 5 10 25 50 Status: Draft Pending Allocated Pending Pick Goods Picked G…" at bounding box center [464, 148] width 690 height 29
click at [790, 205] on icon at bounding box center [789, 205] width 7 height 6
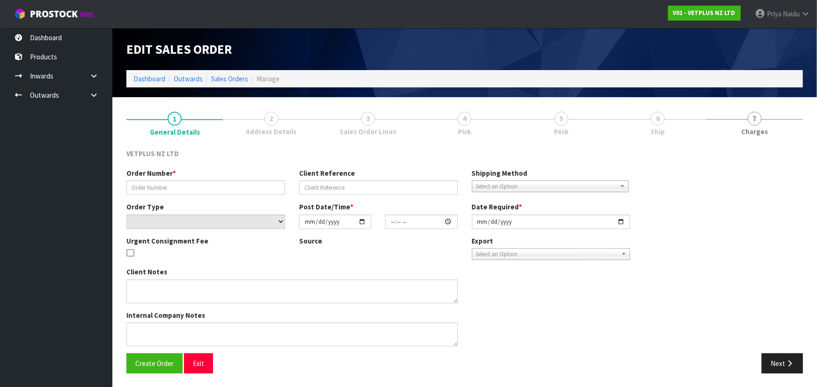
type input "5043"
type input "KAMINOX"
select select "number:0"
type input "[DATE]"
type input "14:51:00.000"
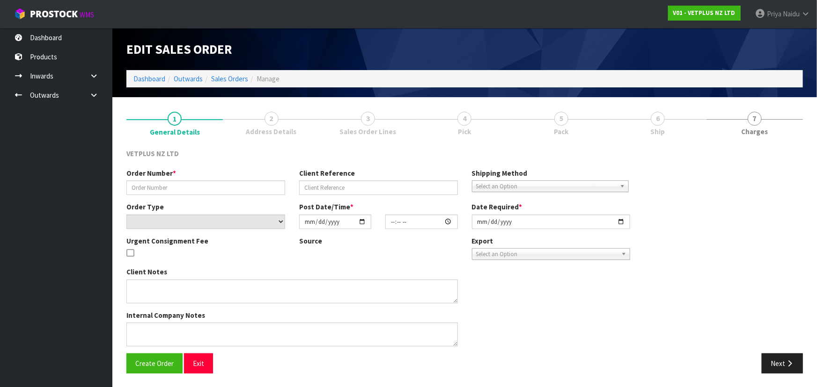
type input "[DATE]"
type textarea "COULD YOU PLEASE PACK THIS ORDER BUT NOT SEND IT? HOLD FOR NOW AND I WILL ARRAN…"
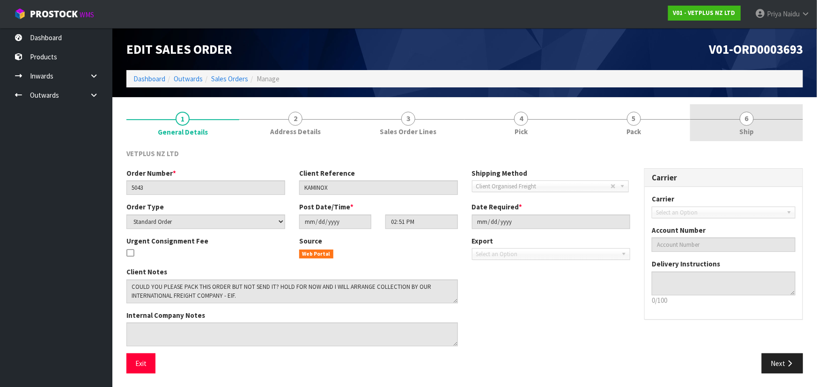
click at [745, 125] on link "6 Ship" at bounding box center [746, 122] width 113 height 37
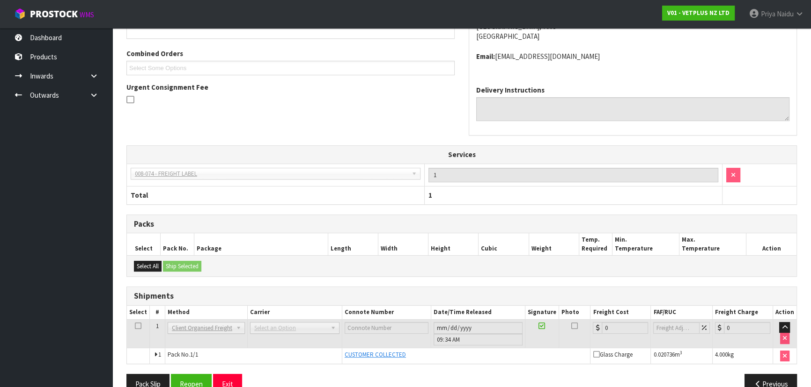
scroll to position [213, 0]
